Goal: Task Accomplishment & Management: Complete application form

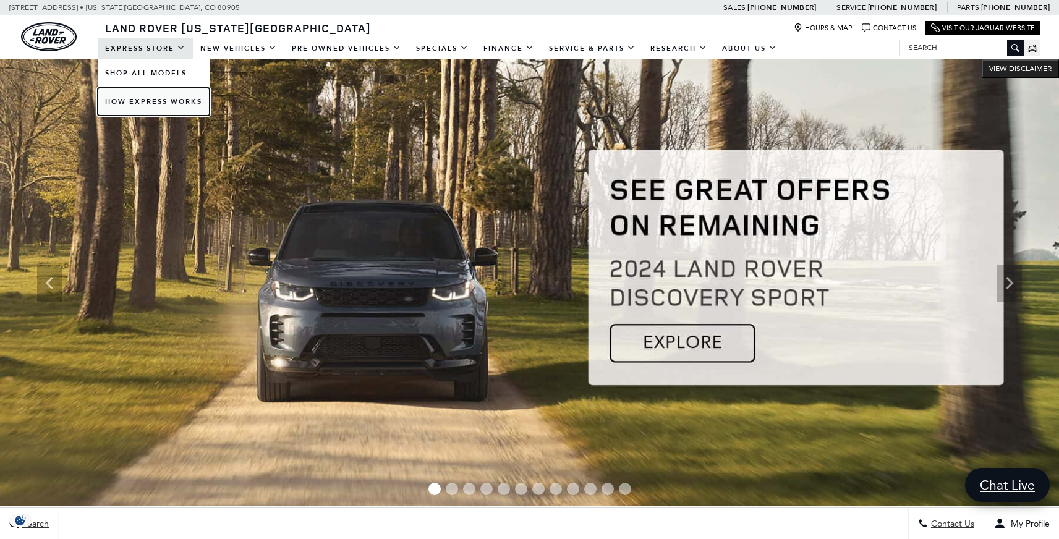
click at [161, 99] on link "How Express Works" at bounding box center [154, 102] width 112 height 28
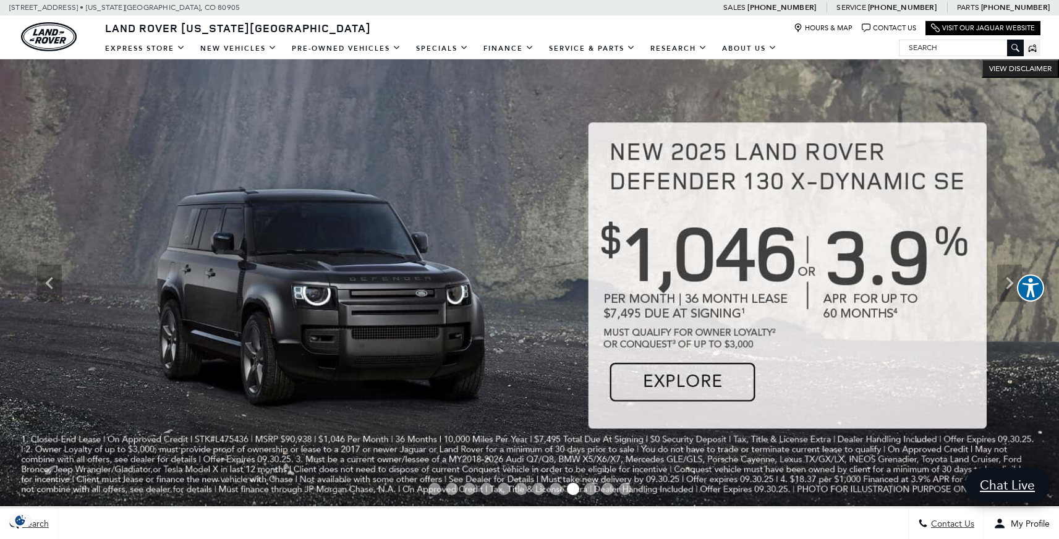
click at [921, 48] on input "Search" at bounding box center [962, 47] width 124 height 15
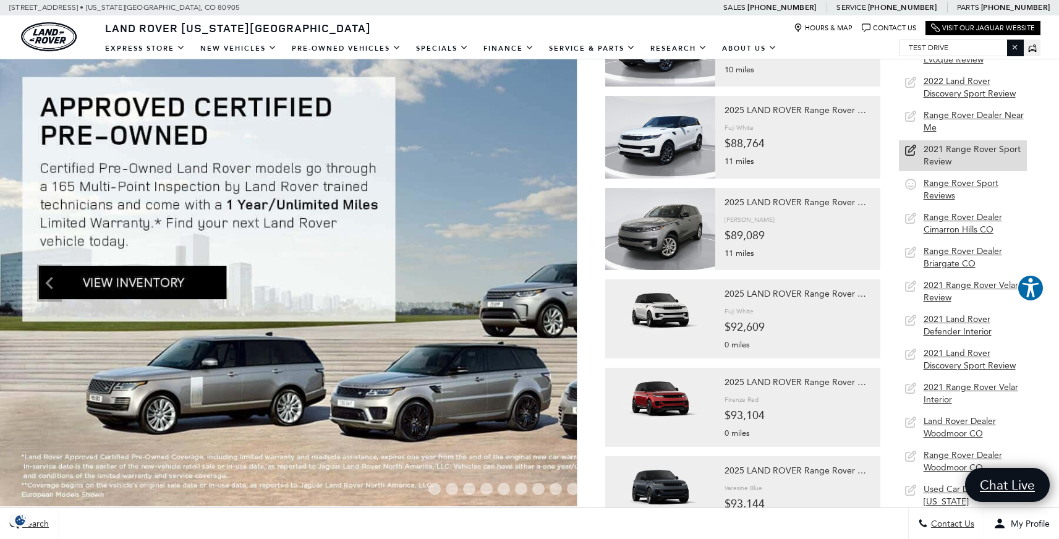
scroll to position [83, 0]
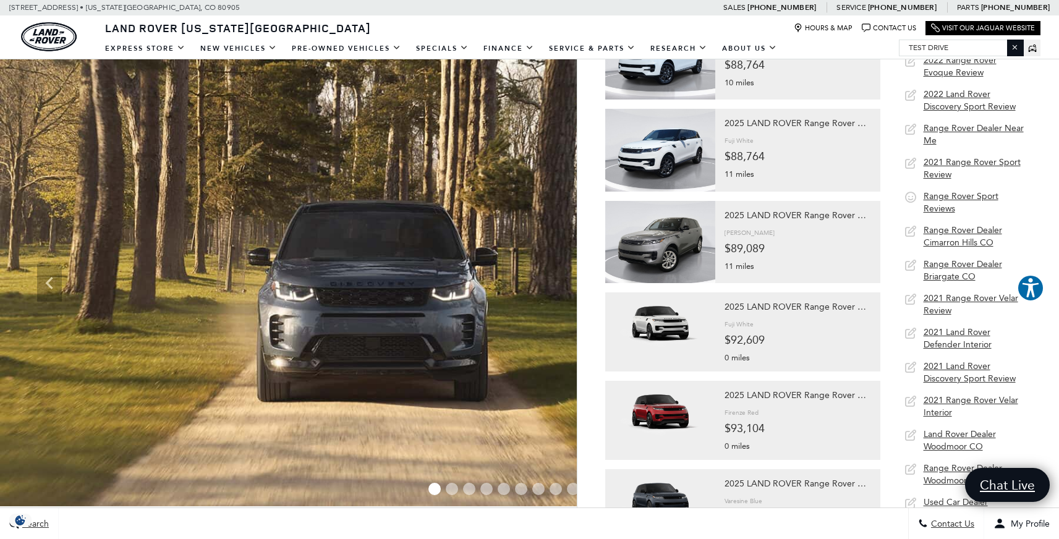
click at [909, 50] on input "test drive" at bounding box center [962, 47] width 124 height 15
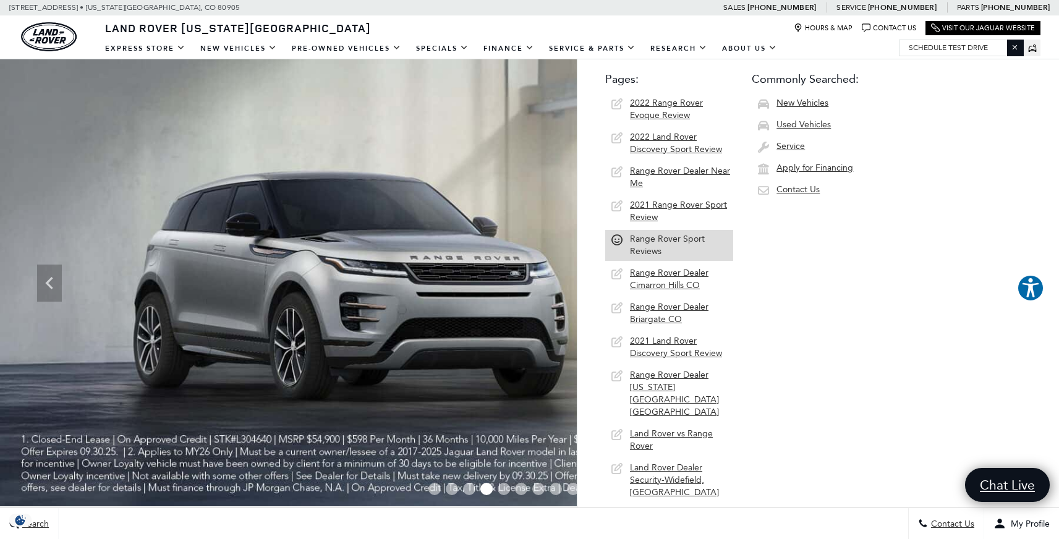
scroll to position [0, 0]
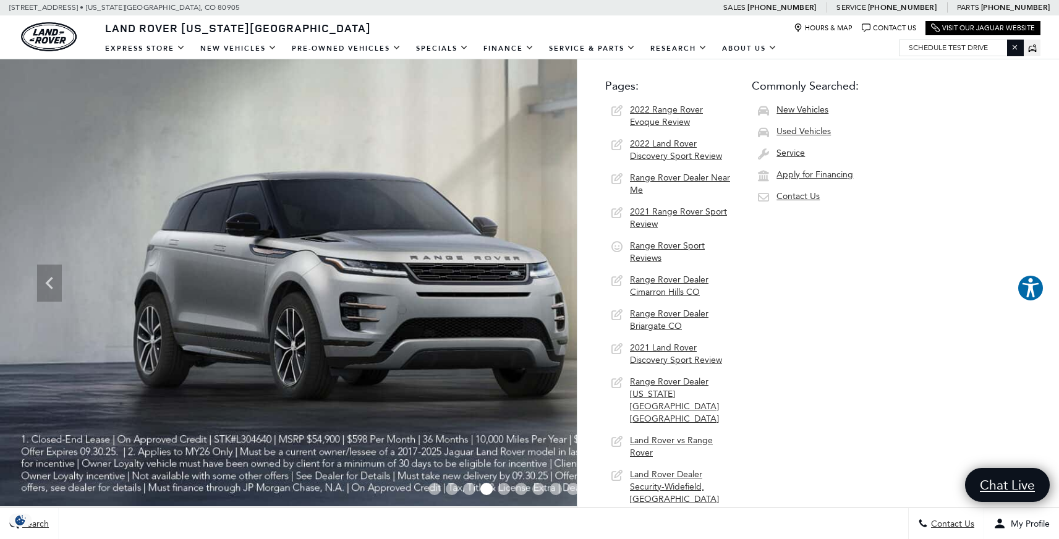
type input "schedule test drive"
